Goal: Transaction & Acquisition: Purchase product/service

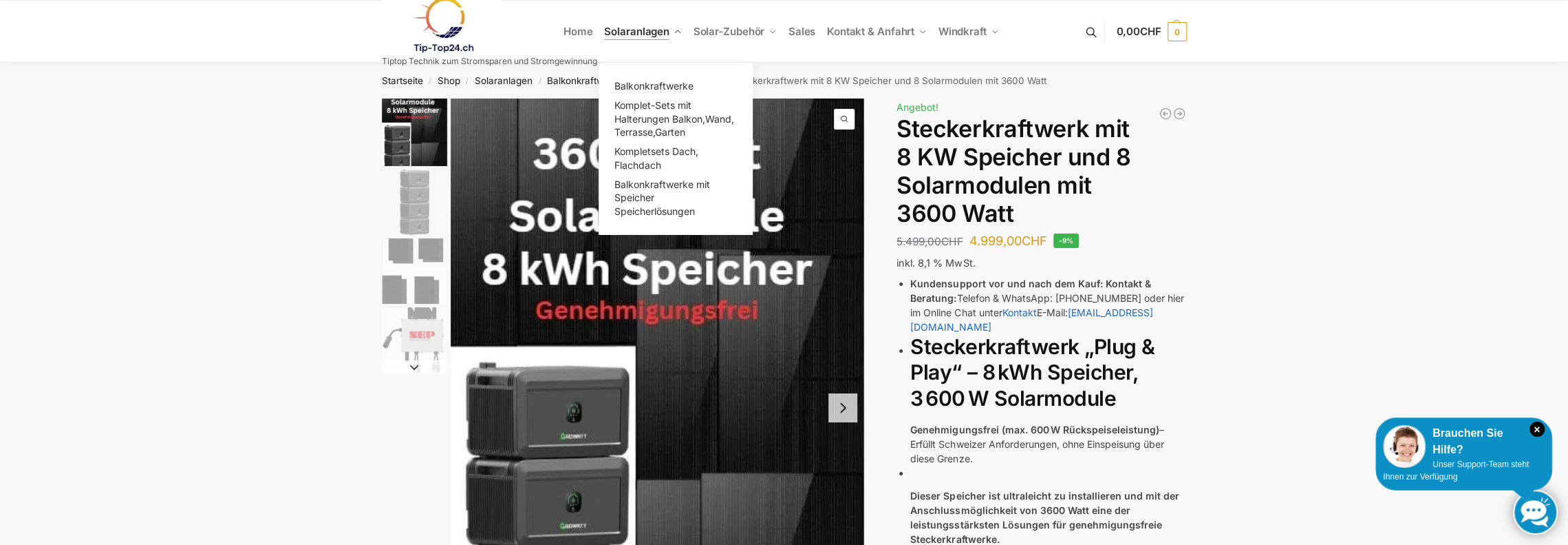
click at [625, 28] on span "Solaranlagen" at bounding box center [637, 32] width 66 height 13
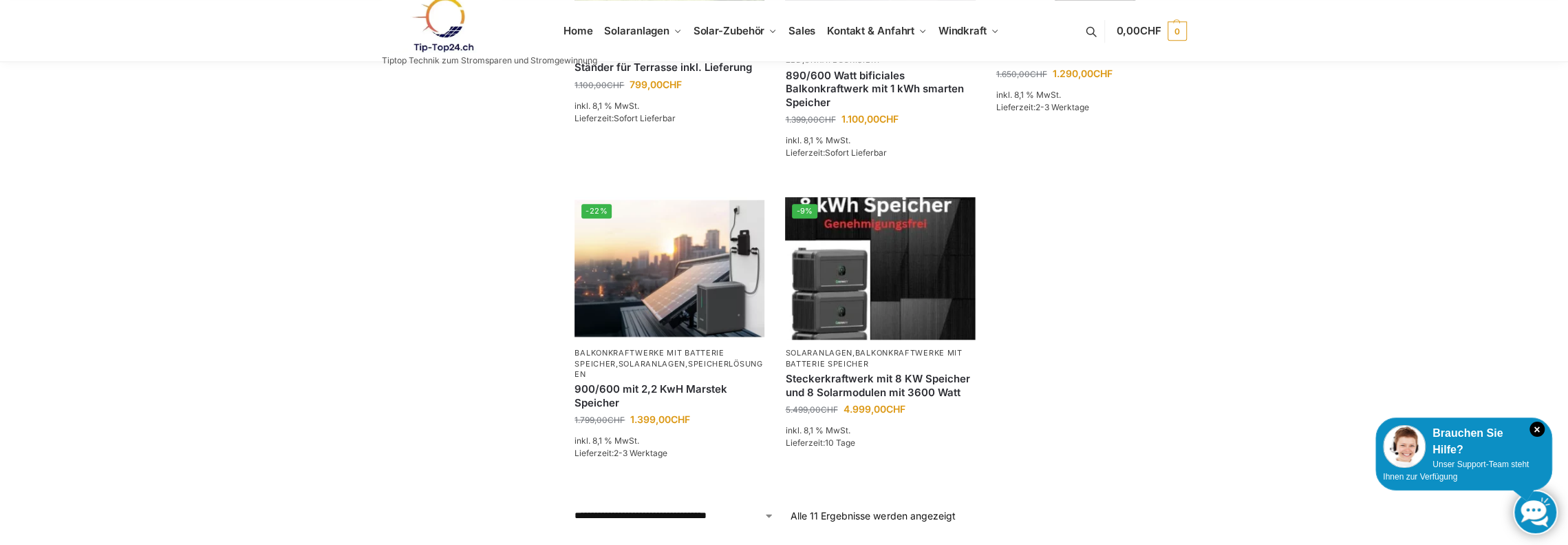
scroll to position [1171, 0]
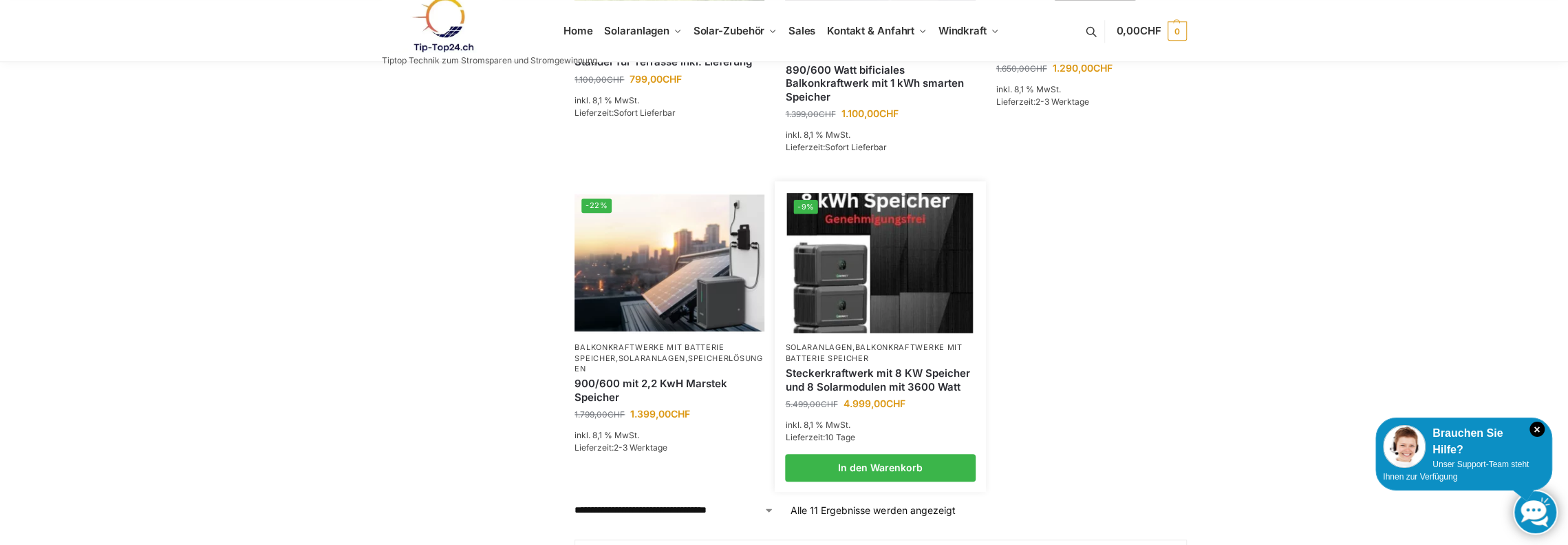
click at [848, 367] on link "Steckerkraftwerk mit 8 KW Speicher und 8 Solarmodulen mit 3600 Watt" at bounding box center [880, 380] width 190 height 27
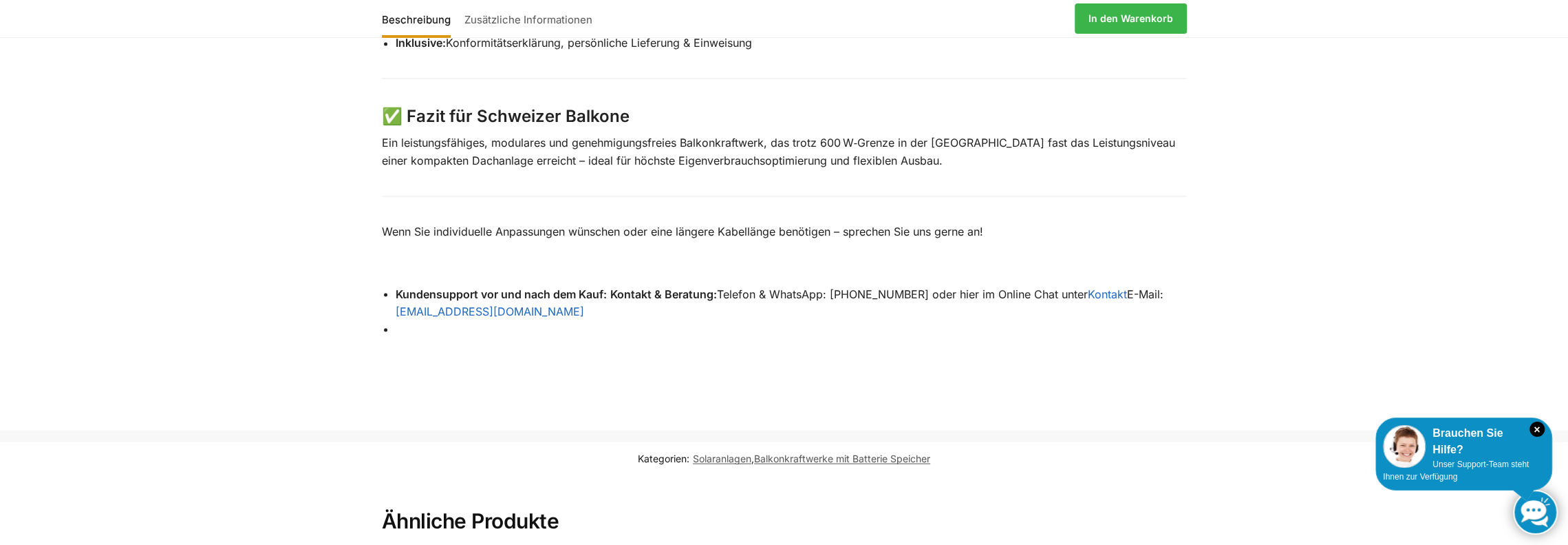
scroll to position [2203, 0]
